Goal: Find specific page/section: Find specific page/section

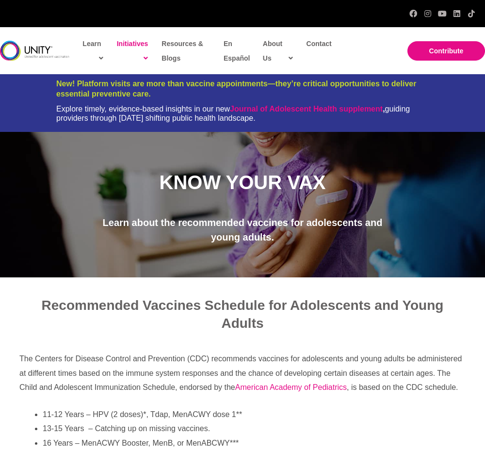
click at [143, 353] on p "The Centers for Disease Control and Prevention (CDC) recommends vaccines for ad…" at bounding box center [242, 373] width 446 height 43
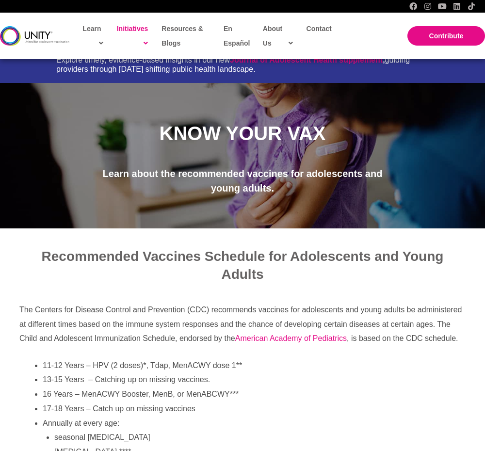
scroll to position [48, 0]
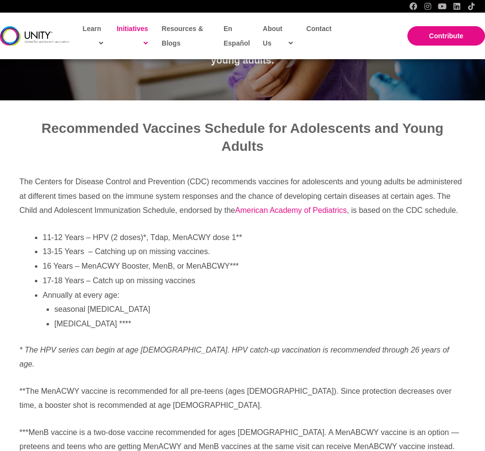
scroll to position [194, 0]
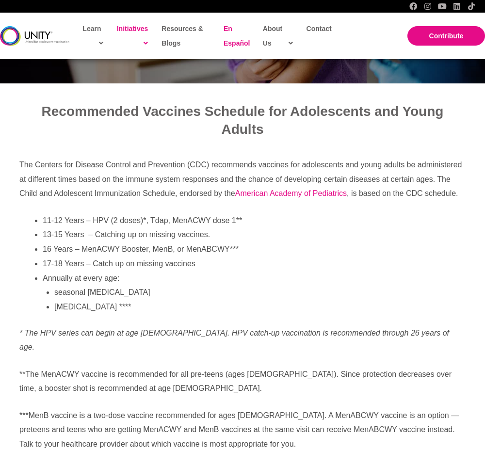
click at [224, 30] on span "En Español" at bounding box center [237, 36] width 26 height 22
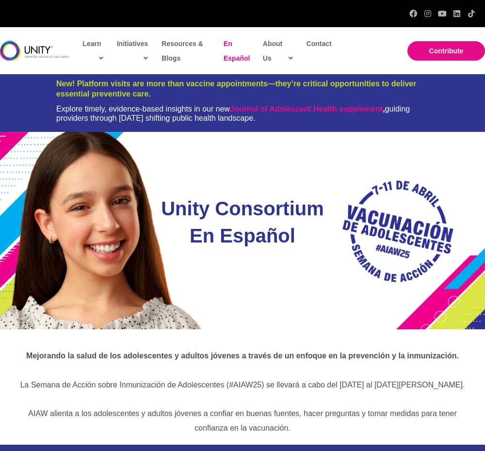
click at [228, 44] on span "En Español" at bounding box center [237, 51] width 26 height 22
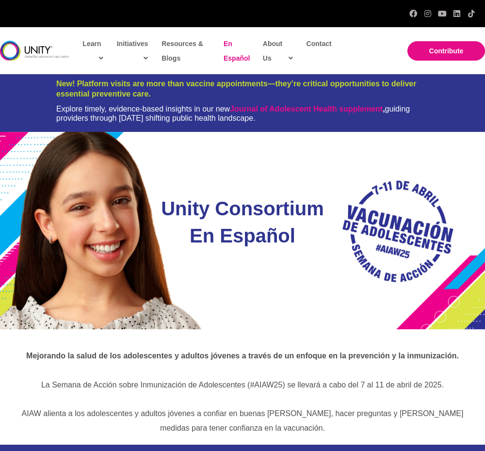
click at [230, 55] on span "En Español" at bounding box center [237, 51] width 26 height 22
click at [230, 48] on link "En Español" at bounding box center [237, 50] width 37 height 37
click at [229, 43] on span "En Español" at bounding box center [237, 51] width 26 height 22
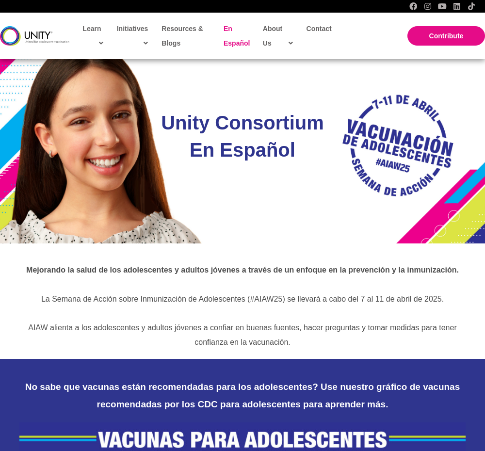
scroll to position [242, 0]
